Goal: Check status: Check status

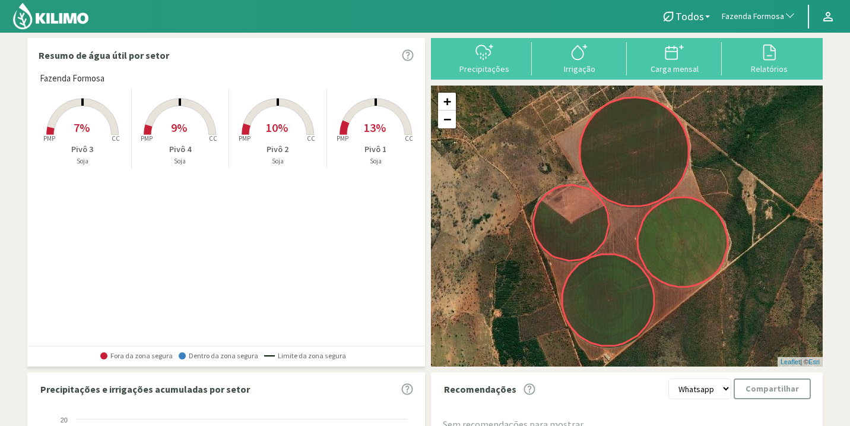
click at [750, 20] on span "Fazenda Formosa" at bounding box center [753, 17] width 62 height 12
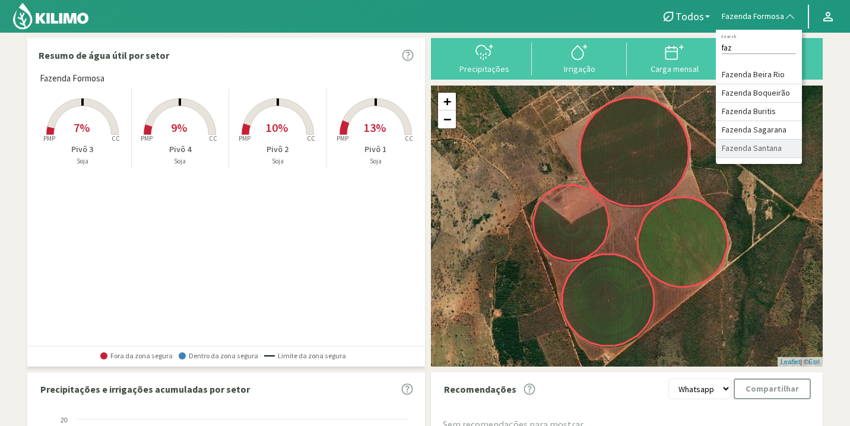
type input "faz"
click at [758, 148] on li "Fazenda Santana" at bounding box center [759, 148] width 86 height 18
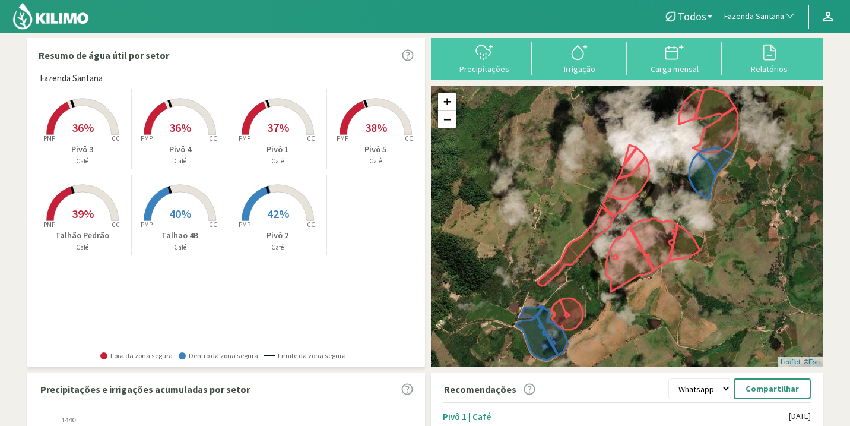
click at [273, 217] on span "42%" at bounding box center [278, 213] width 22 height 15
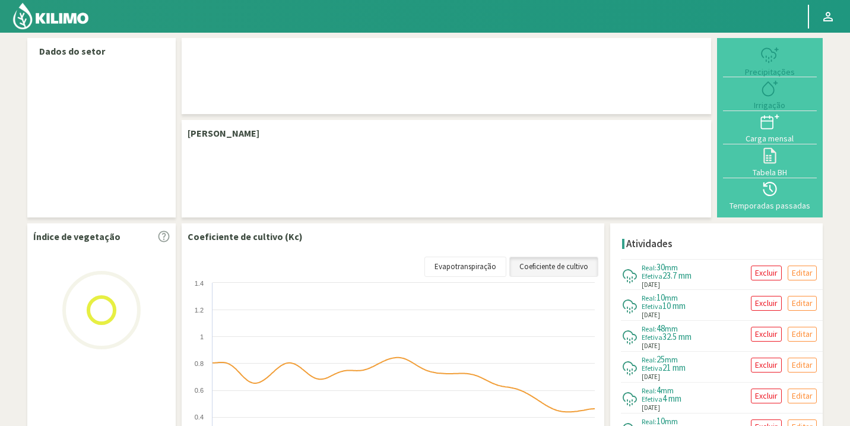
select select "109: Object"
select select "1: Object"
